Goal: Information Seeking & Learning: Understand process/instructions

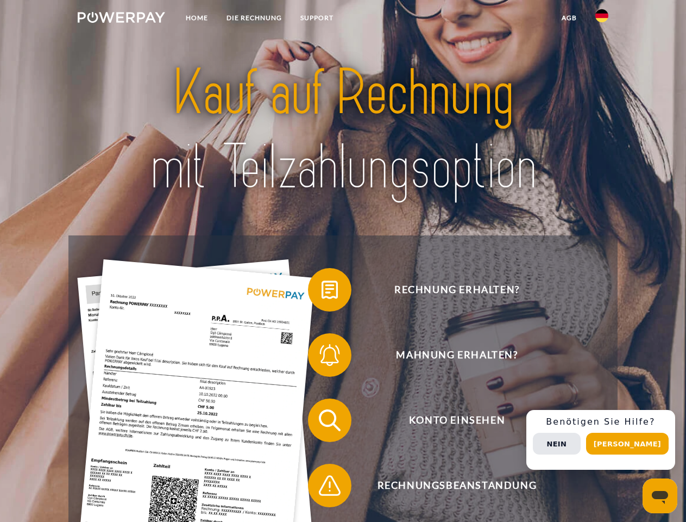
click at [121, 19] on img at bounding box center [122, 17] width 88 height 11
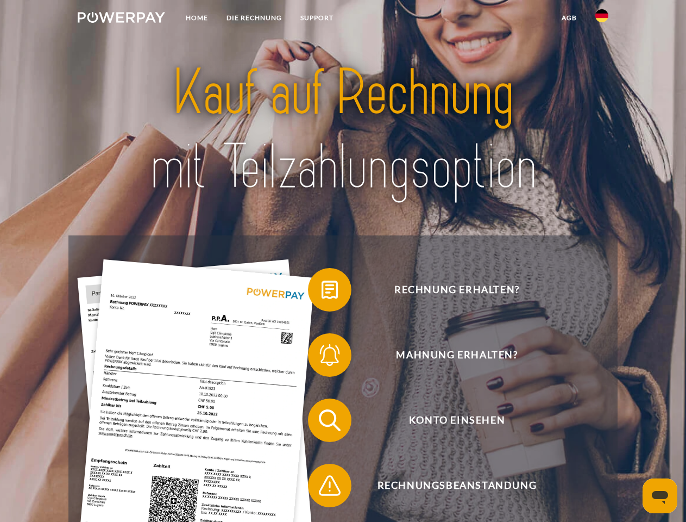
click at [602, 19] on img at bounding box center [602, 15] width 13 height 13
click at [569, 18] on link "agb" at bounding box center [570, 18] width 34 height 20
click at [322, 292] on span at bounding box center [313, 290] width 54 height 54
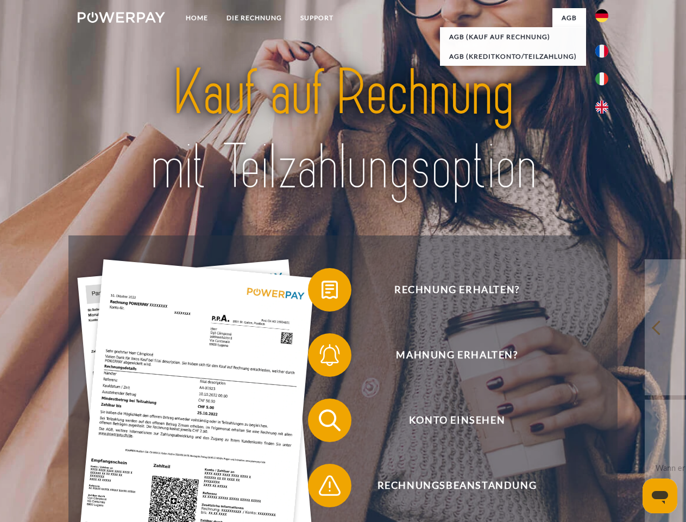
click at [322, 357] on span at bounding box center [313, 355] width 54 height 54
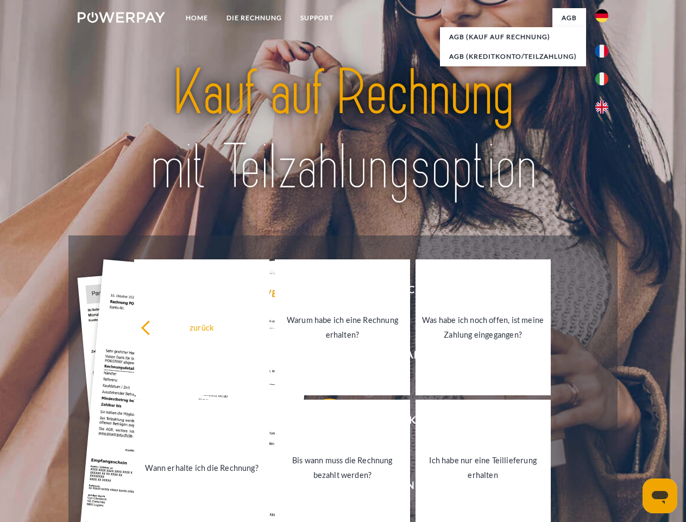
click at [322, 422] on link "Bis wann muss die Rechnung bezahlt werden?" at bounding box center [342, 467] width 135 height 136
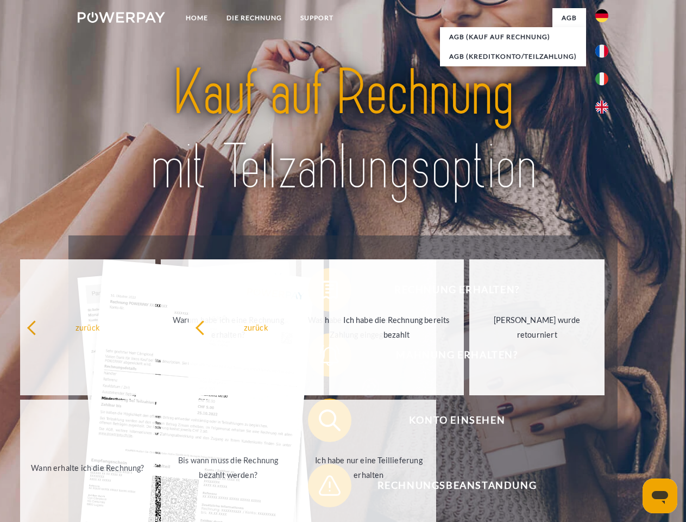
click at [322, 488] on span at bounding box center [313, 485] width 54 height 54
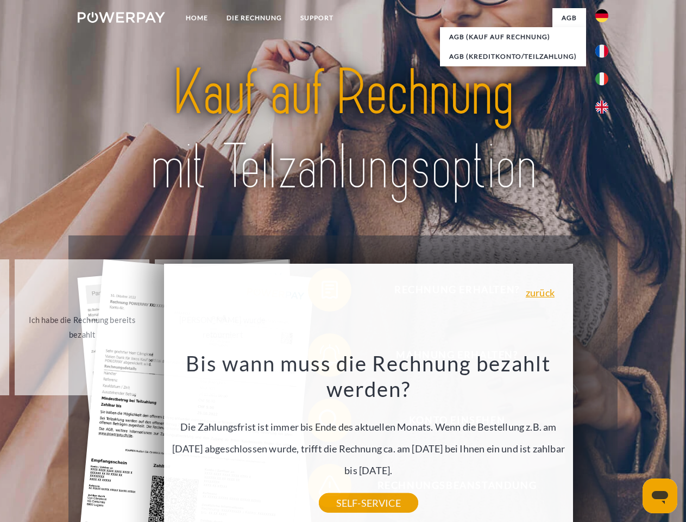
click at [605, 440] on div "Rechnung erhalten? Mahnung erhalten? Konto einsehen" at bounding box center [342, 452] width 549 height 435
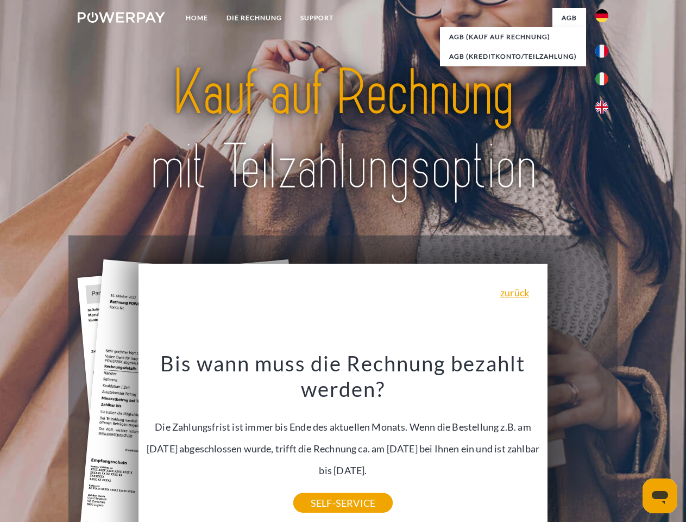
click at [578, 442] on span "Konto einsehen" at bounding box center [457, 419] width 266 height 43
click at [632, 443] on header "Home DIE RECHNUNG SUPPORT" at bounding box center [343, 375] width 686 height 751
